Goal: Task Accomplishment & Management: Manage account settings

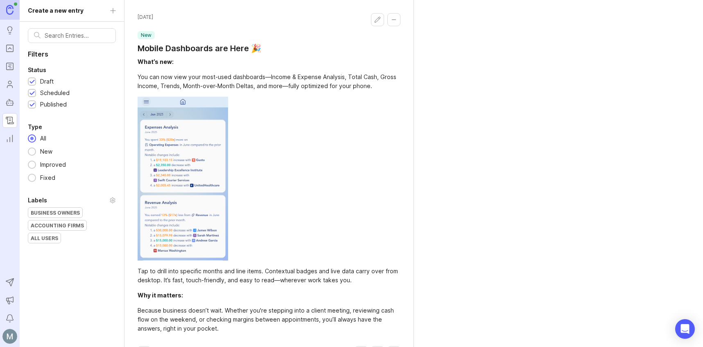
click at [13, 87] on icon "Users" at bounding box center [9, 84] width 9 height 10
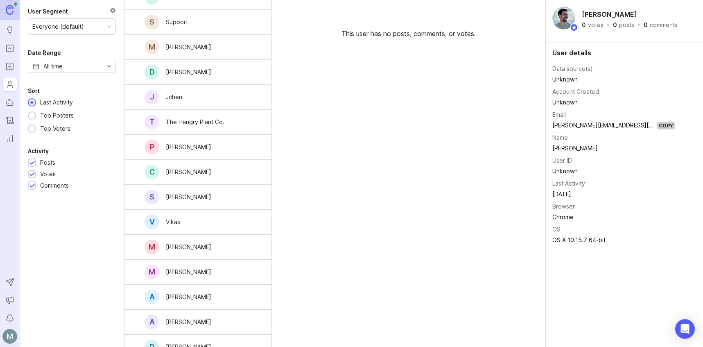
scroll to position [136, 0]
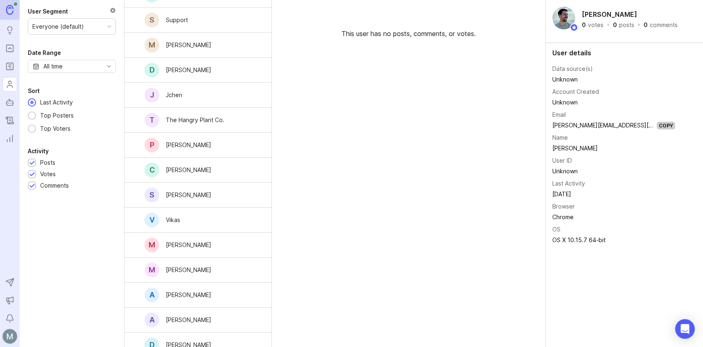
click at [75, 254] on div "User Segment Everyone (default) Date Range All time Sort Last Activity Top Post…" at bounding box center [72, 173] width 104 height 347
click at [12, 336] on img at bounding box center [9, 336] width 15 height 15
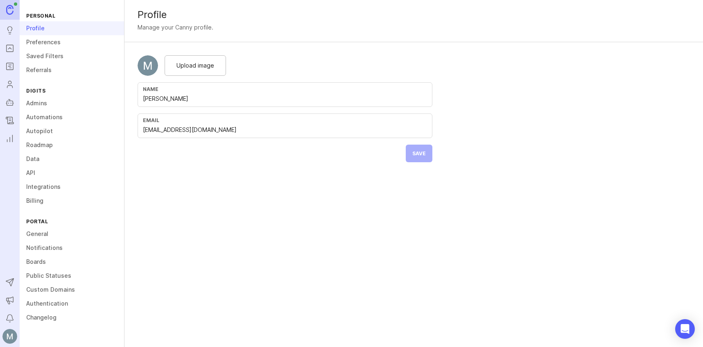
click at [42, 109] on link "Admins" at bounding box center [72, 103] width 104 height 14
click at [65, 282] on link "Public Statuses" at bounding box center [72, 276] width 104 height 14
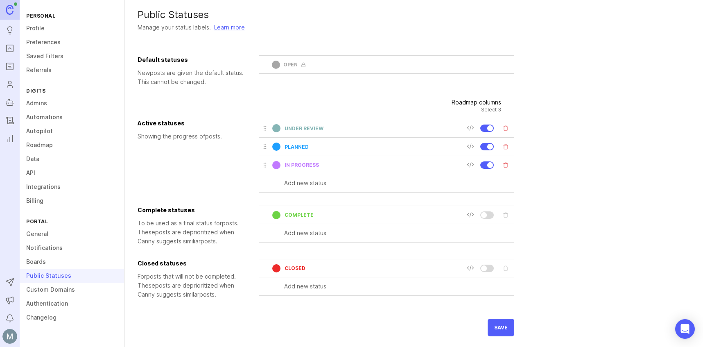
click at [58, 290] on link "Custom Domains" at bounding box center [72, 290] width 104 height 14
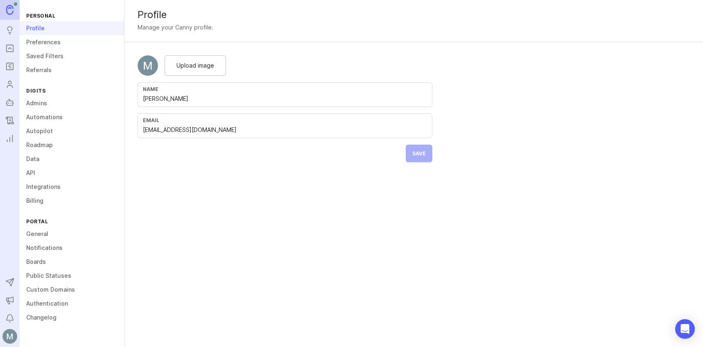
click at [42, 242] on link "Notifications" at bounding box center [72, 248] width 104 height 14
click at [31, 235] on link "General" at bounding box center [72, 234] width 104 height 14
click at [70, 283] on link "Custom Domains" at bounding box center [72, 290] width 104 height 14
click at [41, 260] on link "Boards" at bounding box center [72, 262] width 104 height 14
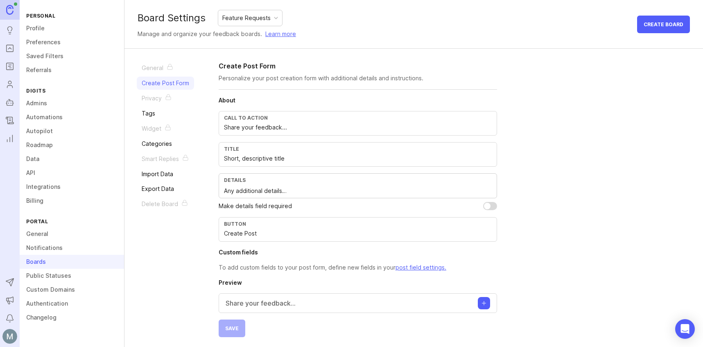
click at [51, 318] on link "Changelog" at bounding box center [72, 317] width 104 height 14
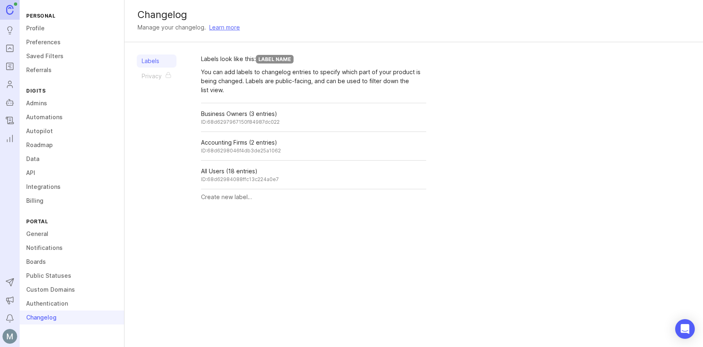
click at [297, 306] on div "Changelog Manage your changelog. Learn more Labels Privacy Labels look like thi…" at bounding box center [413, 173] width 579 height 347
click at [204, 302] on div "Changelog Manage your changelog. Learn more Labels Privacy Labels look like thi…" at bounding box center [413, 173] width 579 height 347
click at [154, 77] on div "Labels Privacy" at bounding box center [157, 129] width 40 height 150
click at [281, 317] on div "Changelog Manage your changelog. Learn more Labels Privacy Labels look like thi…" at bounding box center [413, 173] width 579 height 347
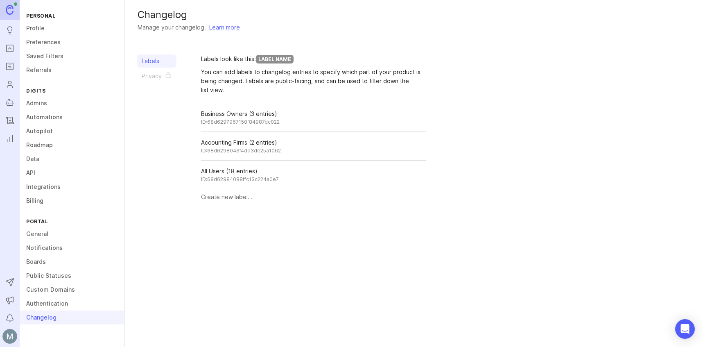
click at [148, 312] on div "Changelog Manage your changelog. Learn more Labels Privacy Labels look like thi…" at bounding box center [413, 173] width 579 height 347
drag, startPoint x: 201, startPoint y: 308, endPoint x: 81, endPoint y: 253, distance: 132.3
click at [201, 308] on div "Changelog Manage your changelog. Learn more Labels Privacy Labels look like thi…" at bounding box center [413, 173] width 579 height 347
click at [38, 105] on link "Admins" at bounding box center [72, 103] width 104 height 14
